Goal: Navigation & Orientation: Find specific page/section

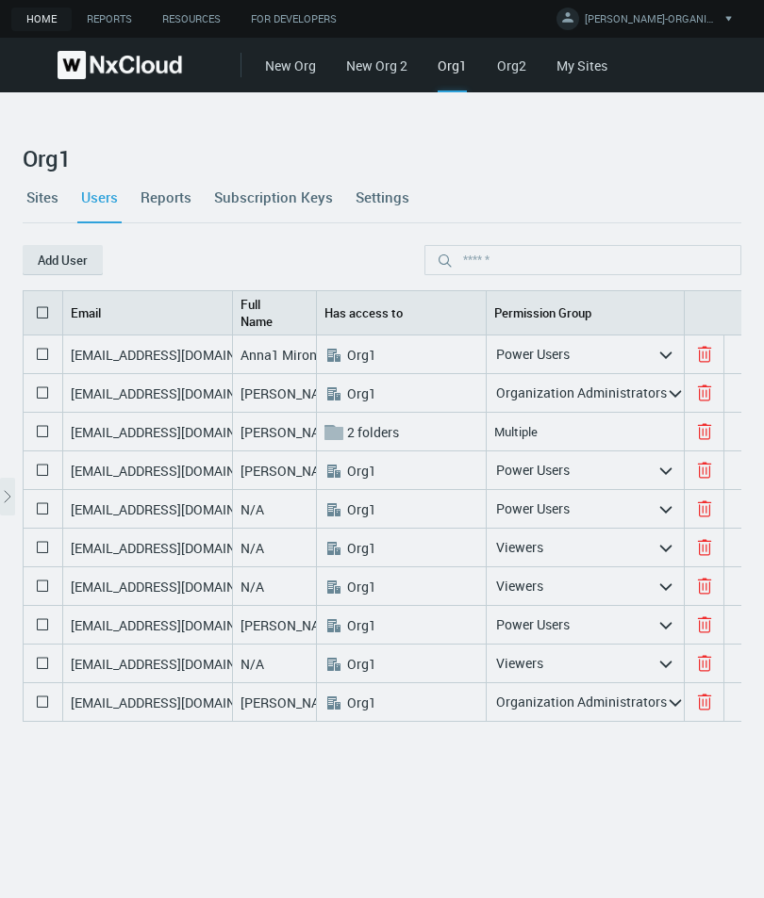
click at [52, 199] on link "Sites" at bounding box center [43, 197] width 40 height 51
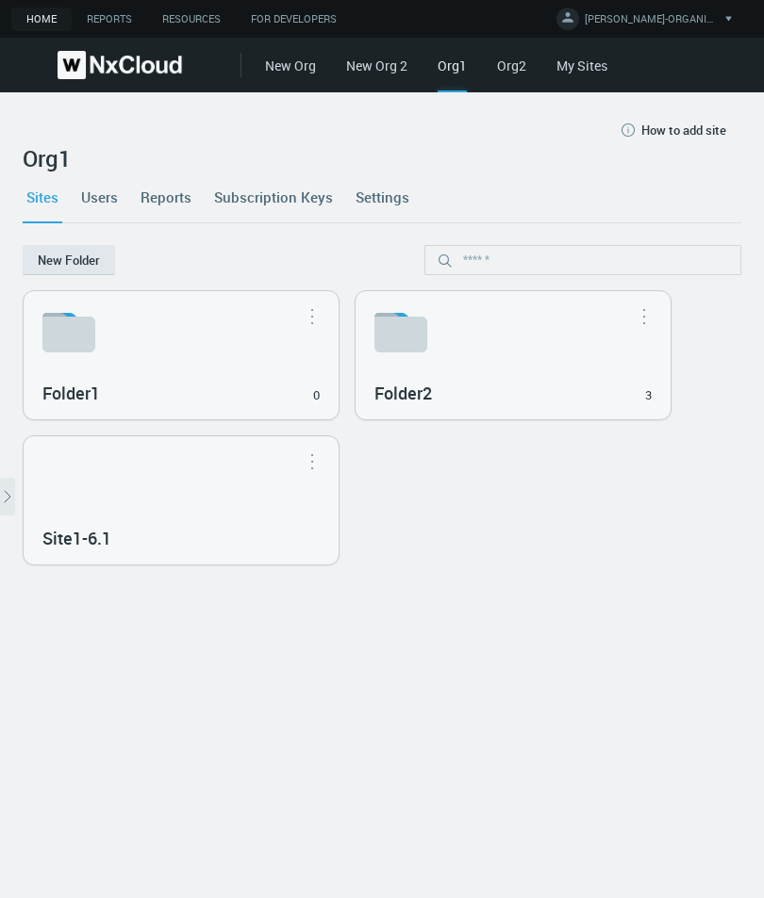
click at [116, 192] on link "Users" at bounding box center [99, 197] width 44 height 51
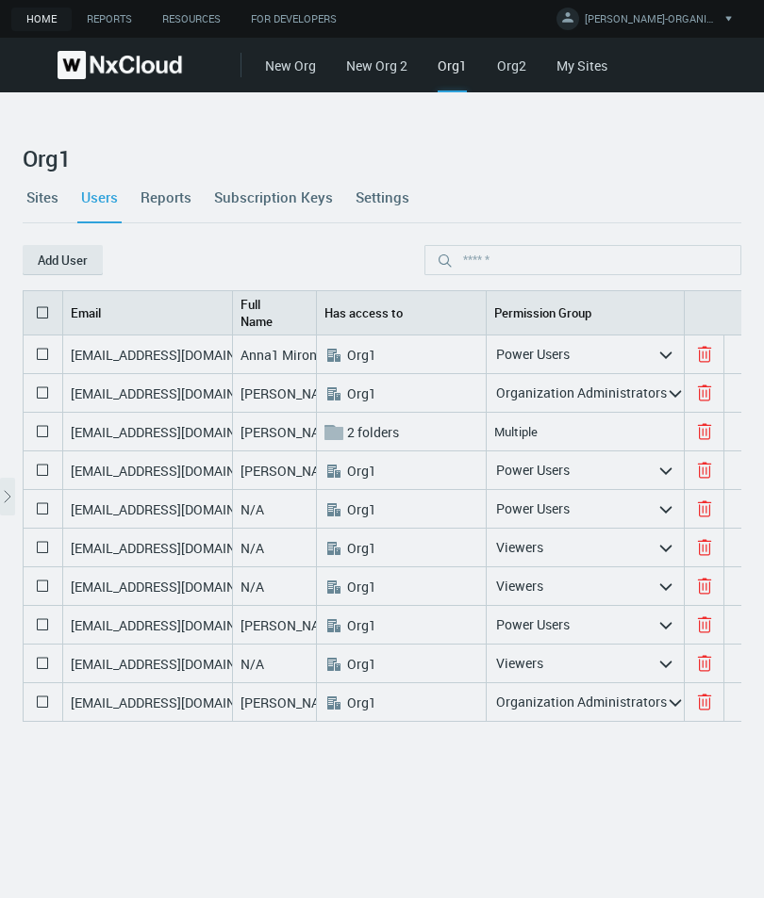
click at [38, 200] on link "Sites" at bounding box center [43, 197] width 40 height 51
